Goal: Book appointment/travel/reservation

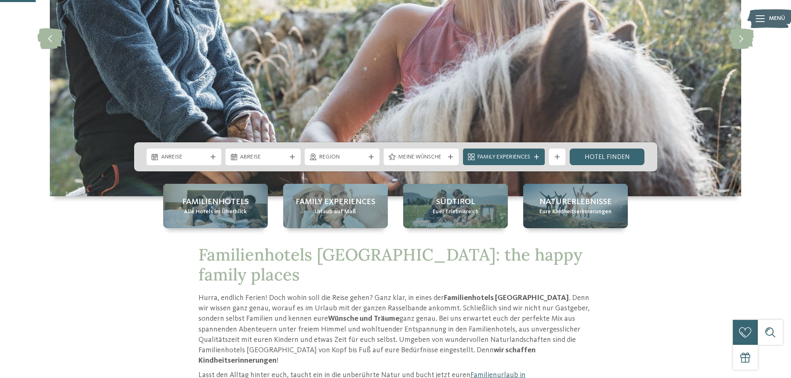
scroll to position [166, 0]
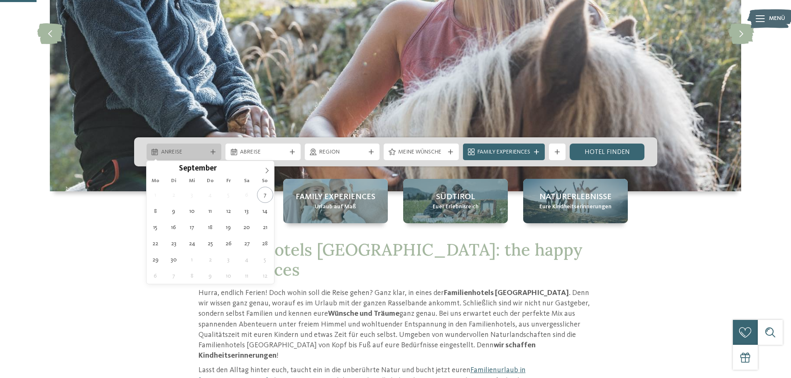
click at [211, 149] on icon at bounding box center [212, 151] width 5 height 5
type div "27.09.2025"
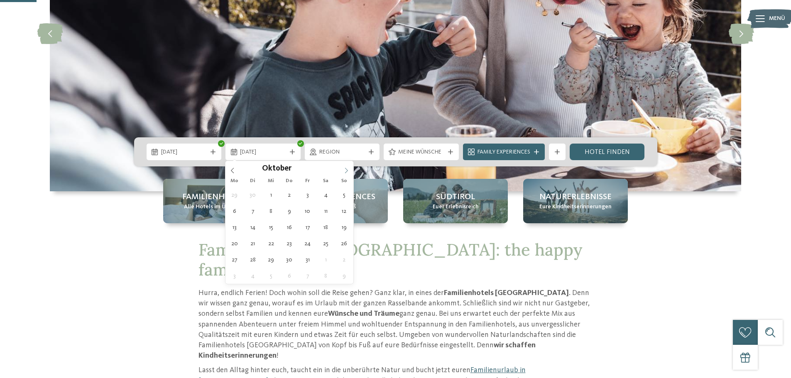
click at [350, 170] on span at bounding box center [346, 168] width 14 height 14
type div "04.10.2025"
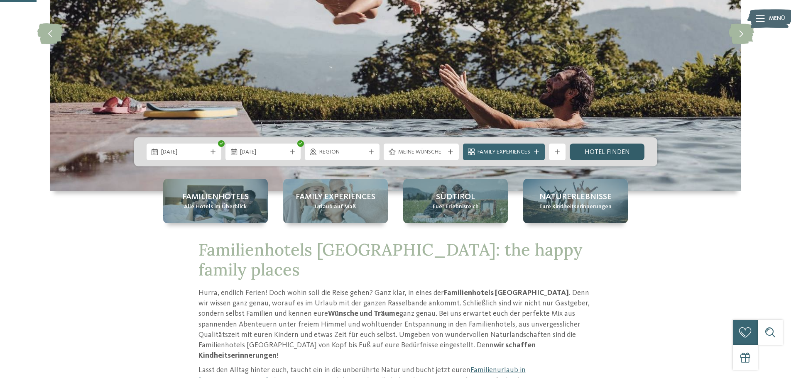
click at [618, 152] on link "Hotel finden" at bounding box center [607, 152] width 75 height 17
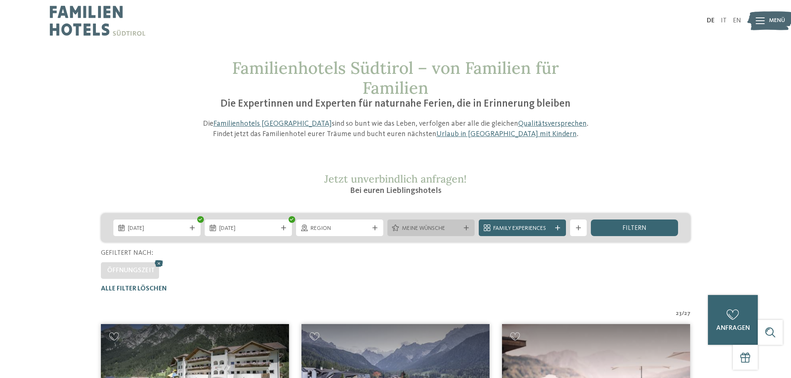
click at [432, 232] on span "Meine Wünsche" at bounding box center [431, 229] width 58 height 8
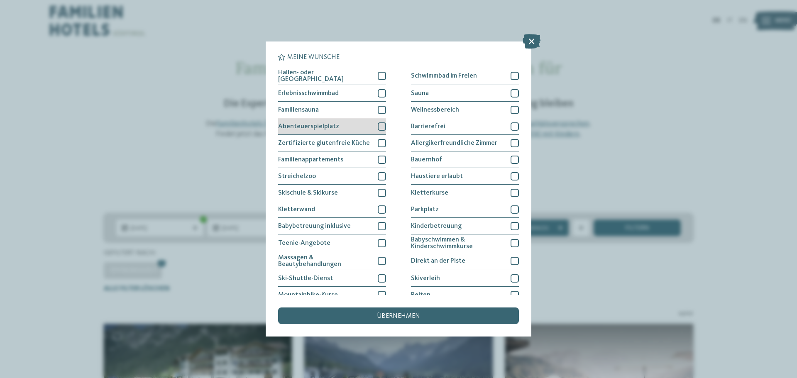
click at [381, 122] on div at bounding box center [382, 126] width 8 height 8
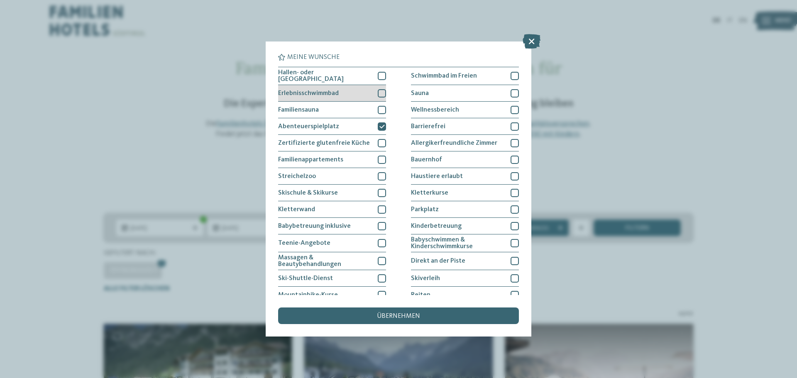
click at [362, 91] on div "Erlebnisschwimmbad" at bounding box center [332, 93] width 108 height 17
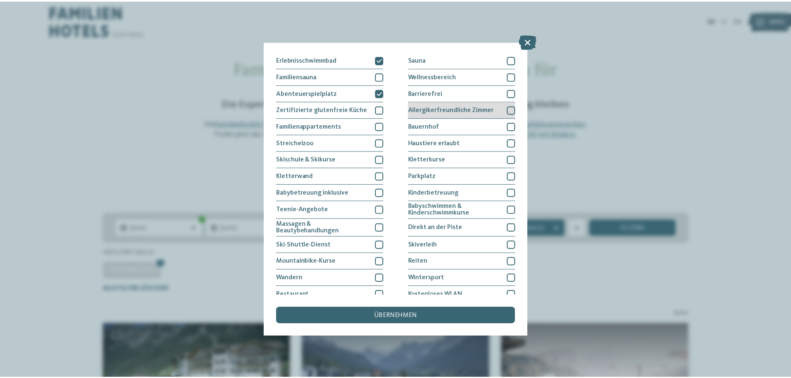
scroll to position [57, 0]
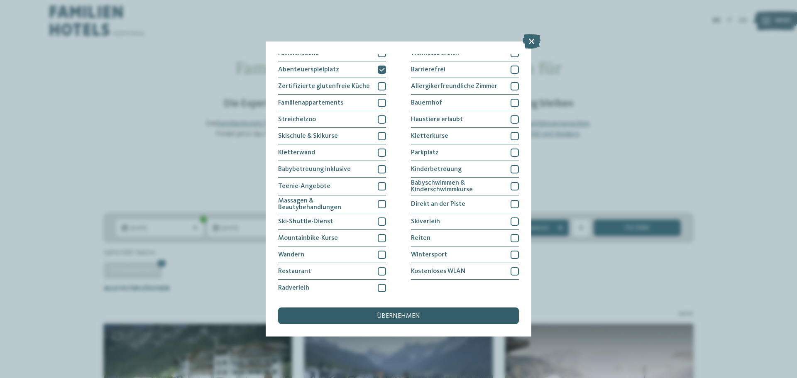
click at [392, 315] on span "übernehmen" at bounding box center [398, 316] width 43 height 7
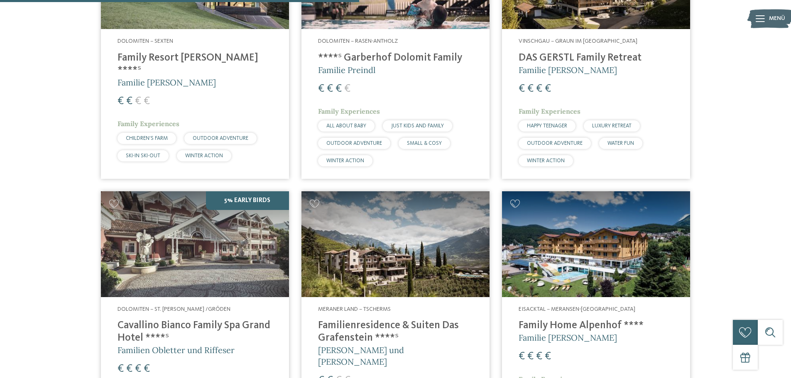
scroll to position [148, 0]
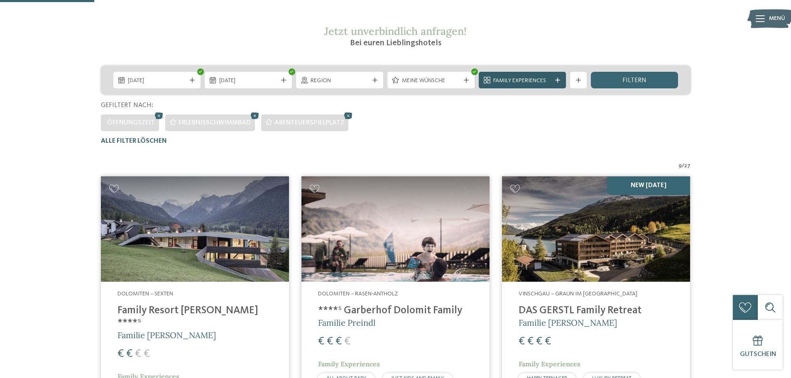
click at [548, 80] on span "Family Experiences" at bounding box center [522, 81] width 58 height 8
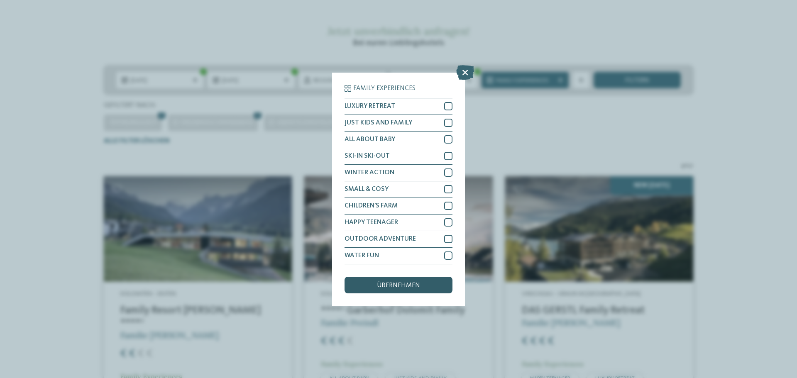
click at [416, 282] on span "übernehmen" at bounding box center [398, 285] width 43 height 7
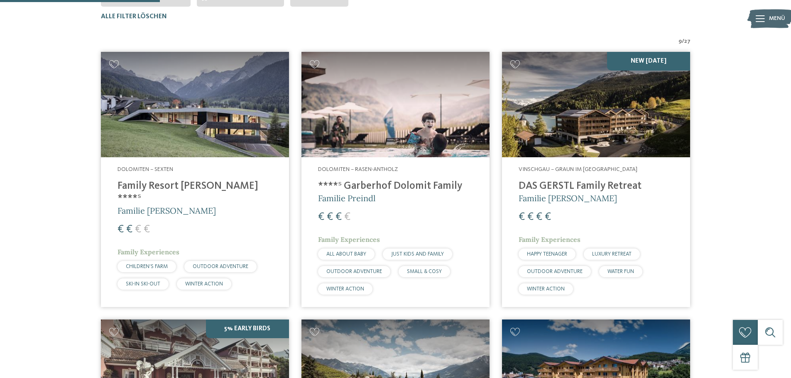
scroll to position [23, 0]
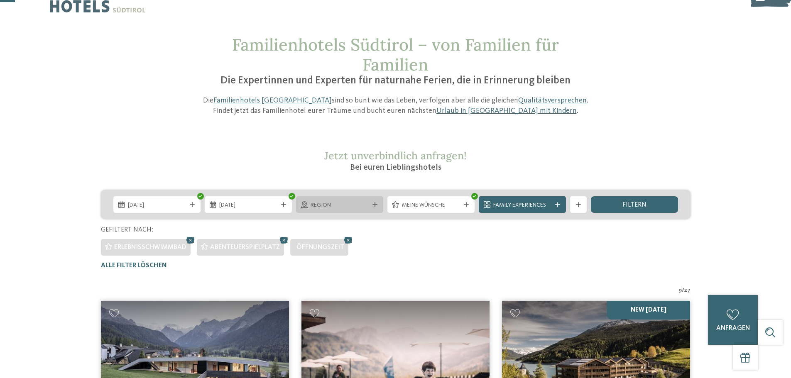
click at [379, 200] on div "Region" at bounding box center [339, 204] width 87 height 17
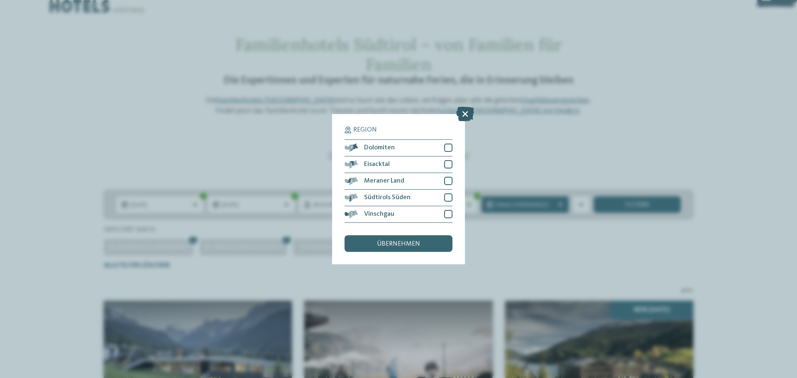
click at [468, 112] on icon at bounding box center [465, 113] width 18 height 15
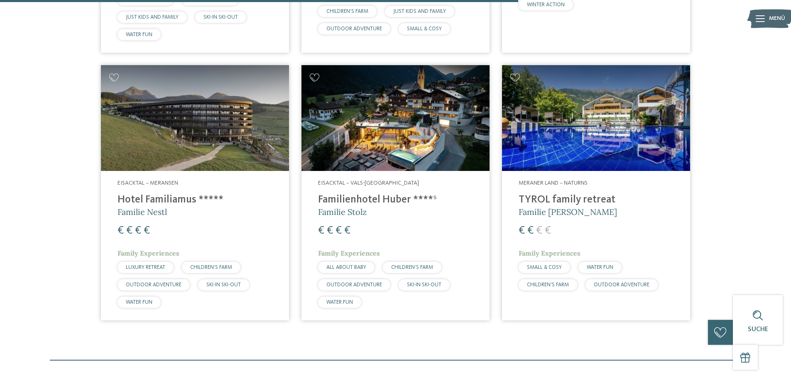
scroll to position [812, 0]
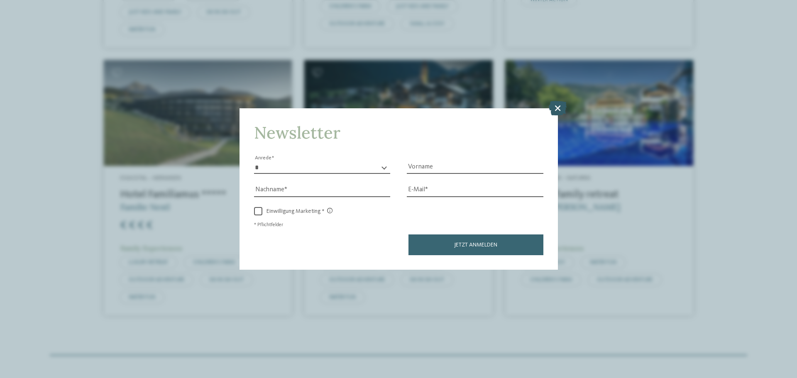
click at [562, 109] on icon at bounding box center [558, 108] width 18 height 15
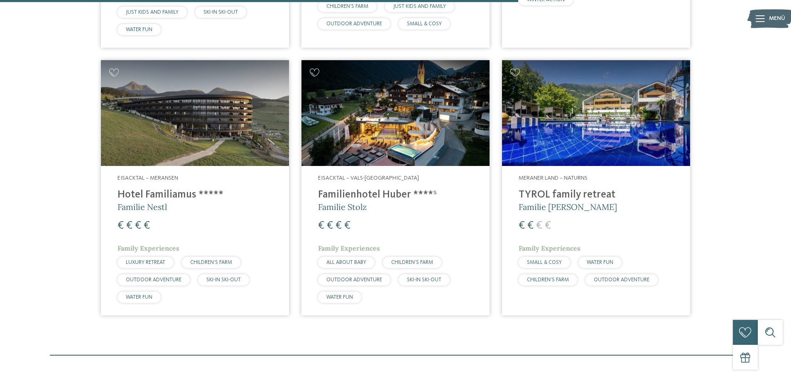
click at [394, 137] on img at bounding box center [395, 113] width 188 height 106
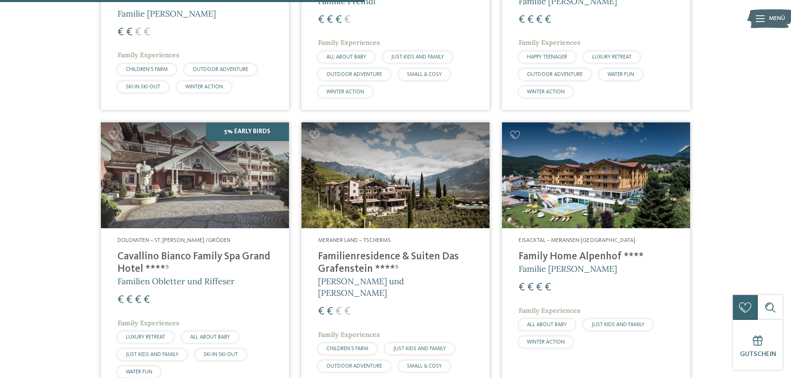
scroll to position [623, 0]
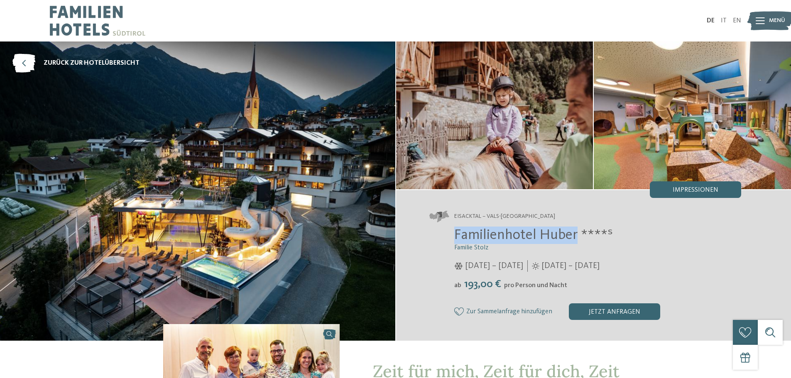
drag, startPoint x: 455, startPoint y: 235, endPoint x: 577, endPoint y: 234, distance: 121.6
click at [577, 234] on span "Familienhotel Huber ****ˢ" at bounding box center [533, 235] width 159 height 15
copy span "Familienhotel [PERSON_NAME]"
